Goal: Transaction & Acquisition: Purchase product/service

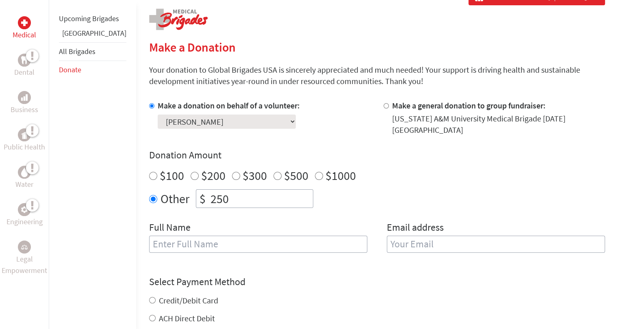
scroll to position [179, 0]
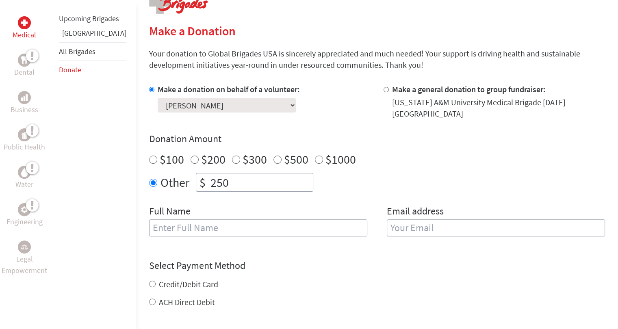
click at [280, 226] on input "text" at bounding box center [258, 228] width 218 height 17
type input "[PERSON_NAME]"
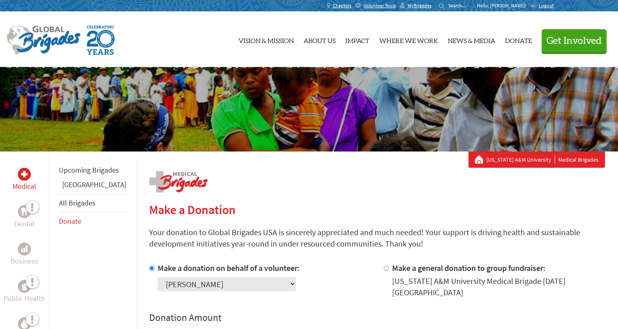
click at [246, 238] on p "Your donation to Global Brigades USA is sincerely appreciated and much needed! …" at bounding box center [377, 238] width 456 height 23
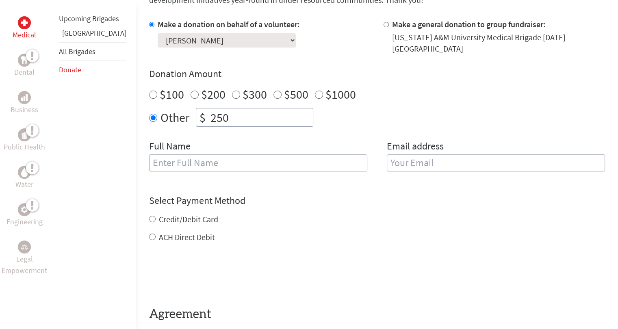
scroll to position [260, 0]
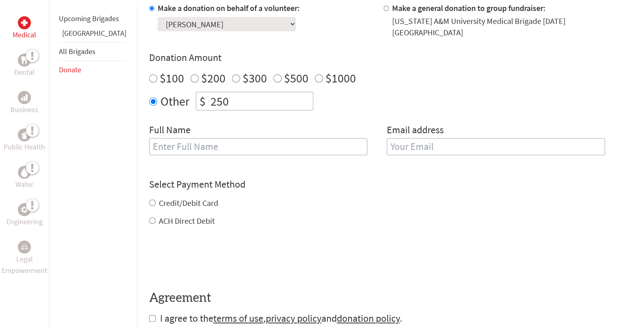
click at [181, 144] on input "text" at bounding box center [258, 146] width 218 height 17
type input "[PERSON_NAME]"
click at [394, 138] on input "email" at bounding box center [496, 146] width 218 height 17
type input "[EMAIL_ADDRESS][PERSON_NAME][DOMAIN_NAME]"
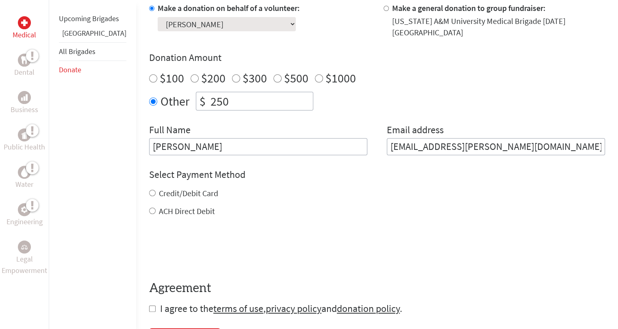
click at [429, 99] on div "Other $ 250" at bounding box center [377, 101] width 456 height 19
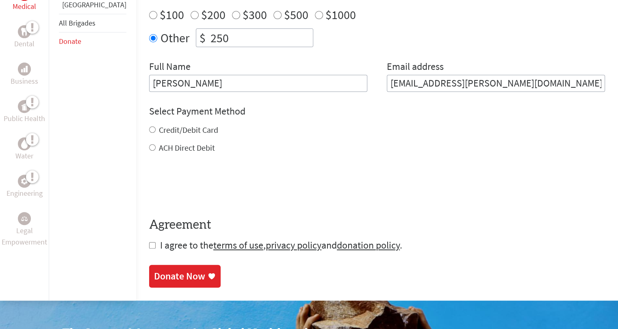
scroll to position [325, 0]
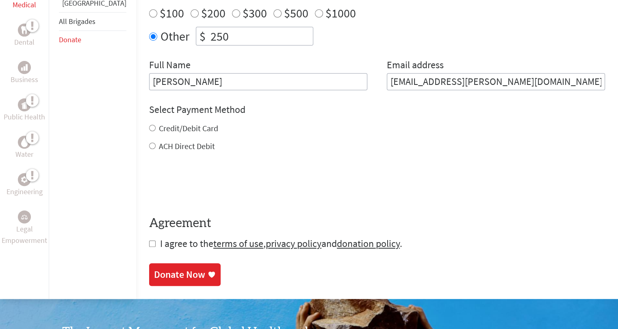
click at [189, 123] on label "Credit/Debit Card" at bounding box center [188, 128] width 59 height 10
click at [156, 125] on input "Credit/Debit Card" at bounding box center [152, 128] width 7 height 7
radio input "true"
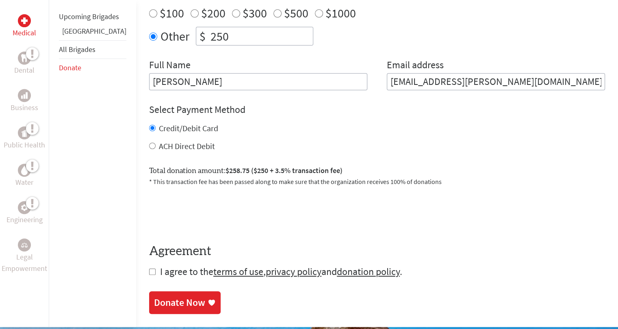
click at [149, 269] on input "checkbox" at bounding box center [152, 272] width 7 height 7
checkbox input "true"
click at [160, 296] on div "Donate Now" at bounding box center [179, 302] width 51 height 13
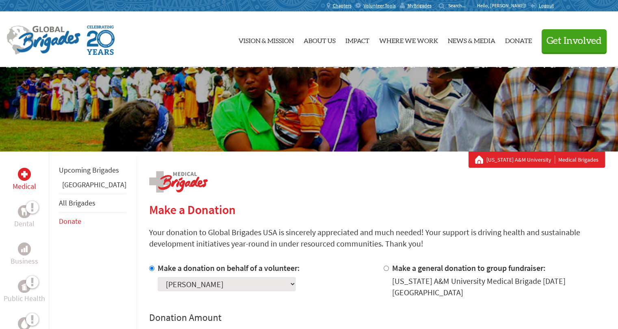
click at [250, 238] on p "Your donation to Global Brigades USA is sincerely appreciated and much needed! …" at bounding box center [377, 238] width 456 height 23
